Goal: Navigation & Orientation: Find specific page/section

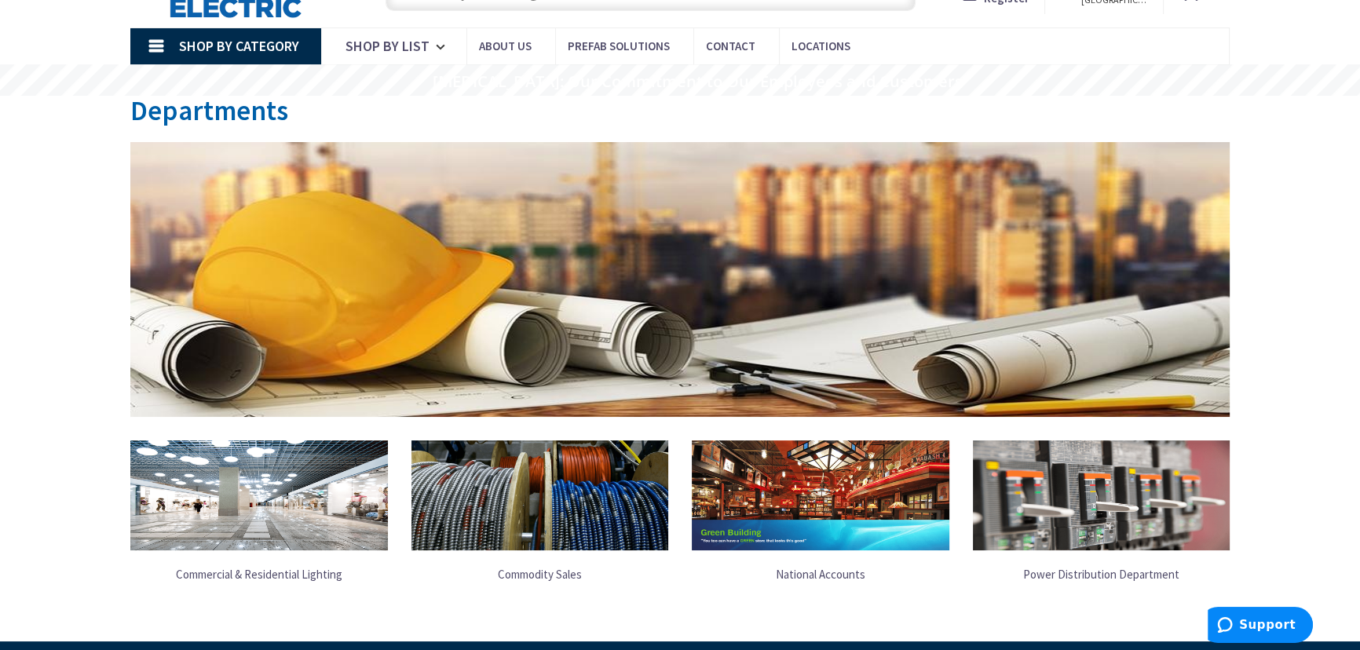
click at [535, 569] on link "Commodity Sales" at bounding box center [539, 574] width 257 height 32
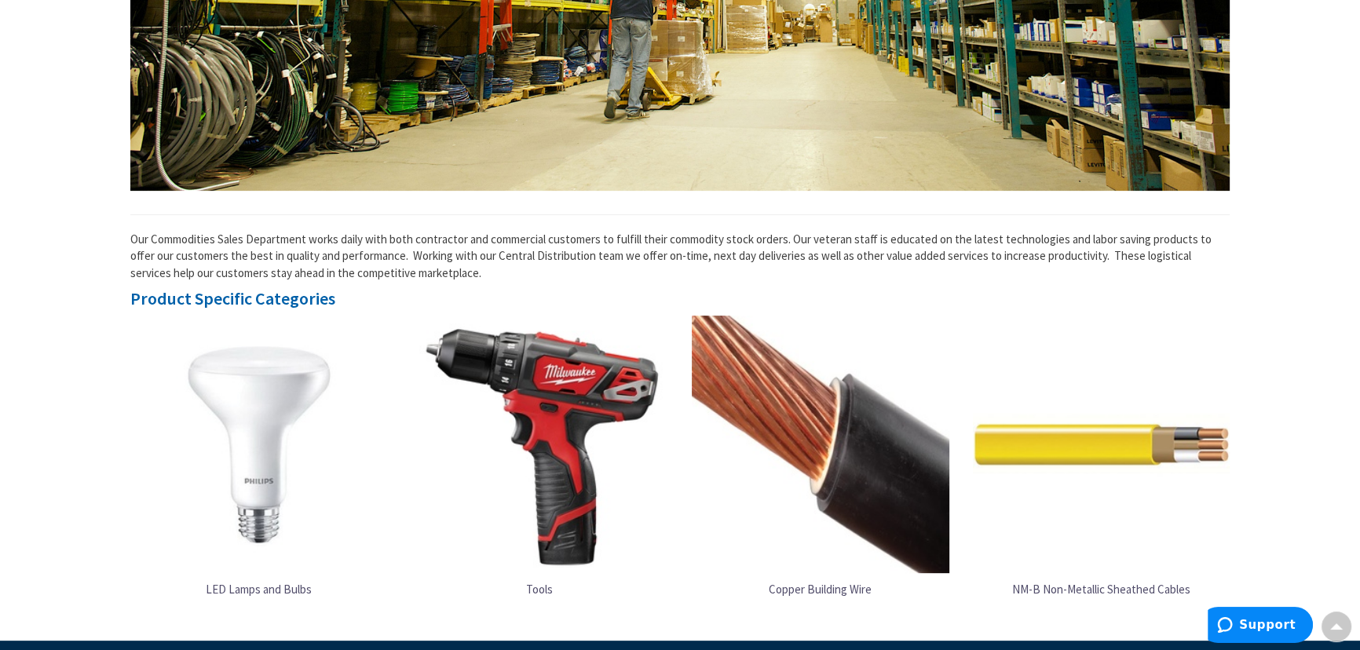
scroll to position [998, 0]
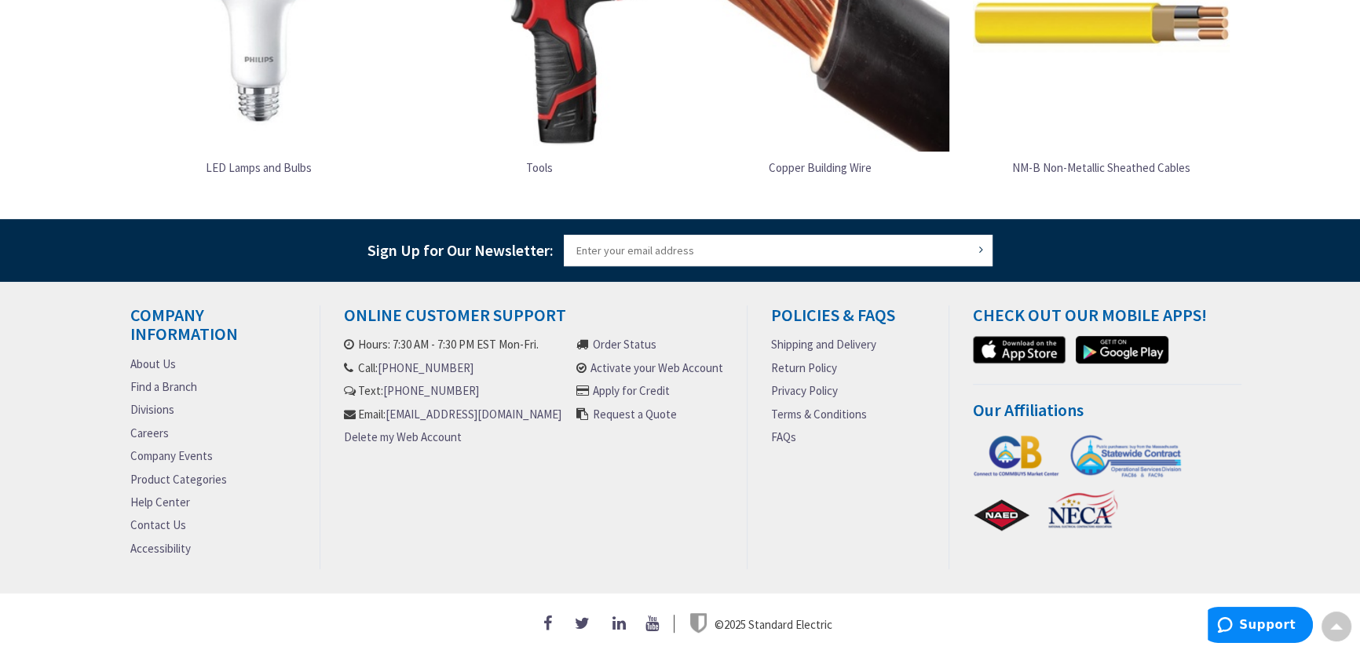
click at [203, 475] on link "Product Categories" at bounding box center [178, 479] width 97 height 16
